Goal: Transaction & Acquisition: Purchase product/service

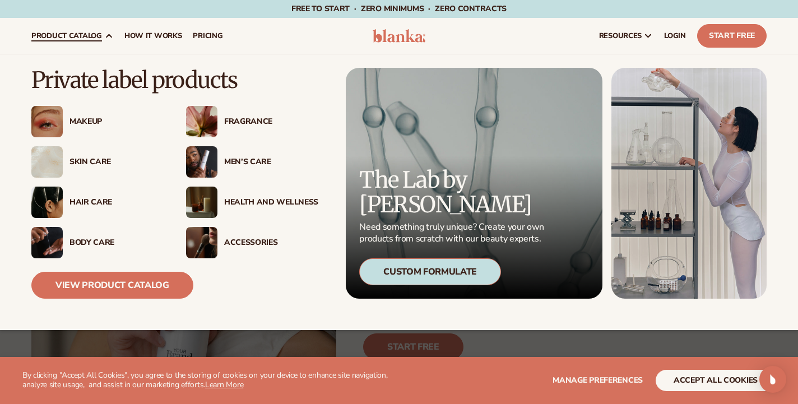
click at [95, 123] on div "Makeup" at bounding box center [116, 122] width 94 height 10
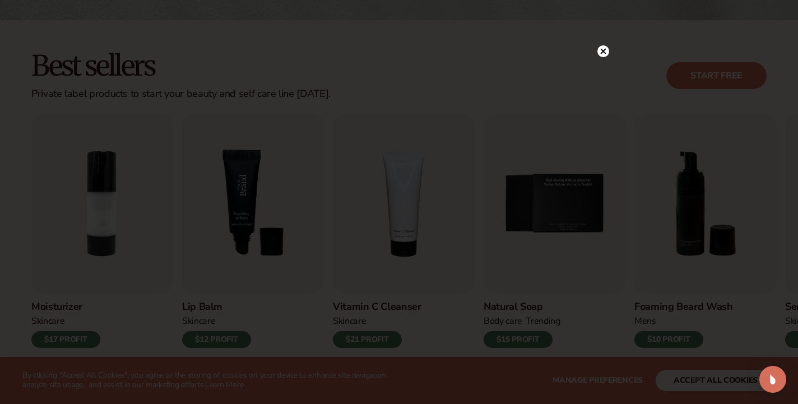
scroll to position [281, 0]
click at [606, 75] on circle at bounding box center [603, 74] width 12 height 12
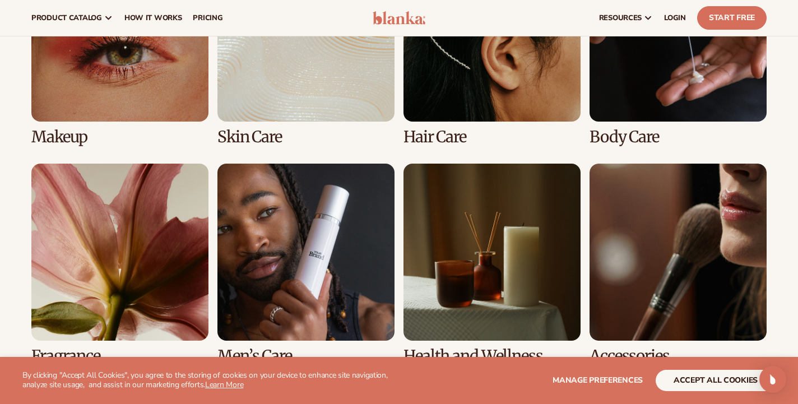
scroll to position [878, 0]
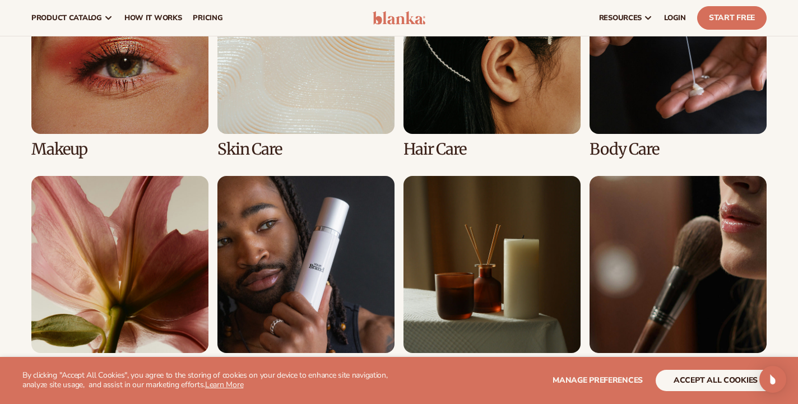
click at [155, 105] on link "1 / 8" at bounding box center [119, 57] width 177 height 201
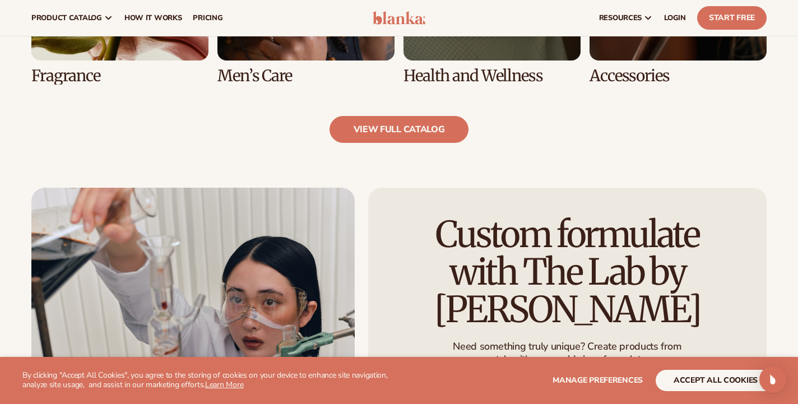
scroll to position [1171, 0]
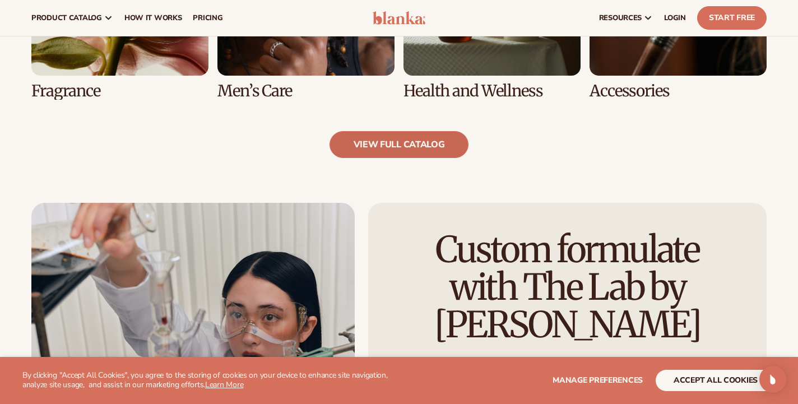
click at [380, 143] on link "view full catalog" at bounding box center [398, 144] width 139 height 27
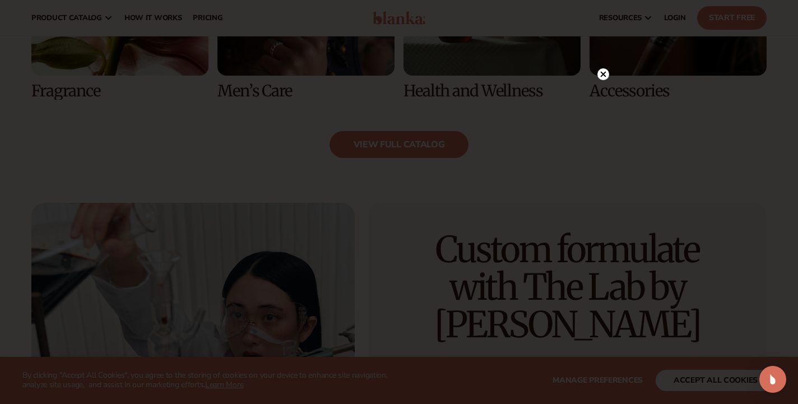
click at [606, 68] on div at bounding box center [603, 74] width 12 height 20
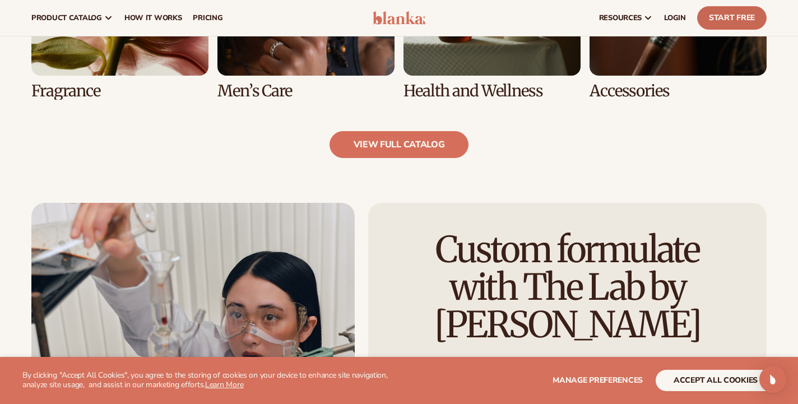
click at [729, 18] on link "Start Free" at bounding box center [731, 18] width 69 height 24
